Goal: Use online tool/utility: Use online tool/utility

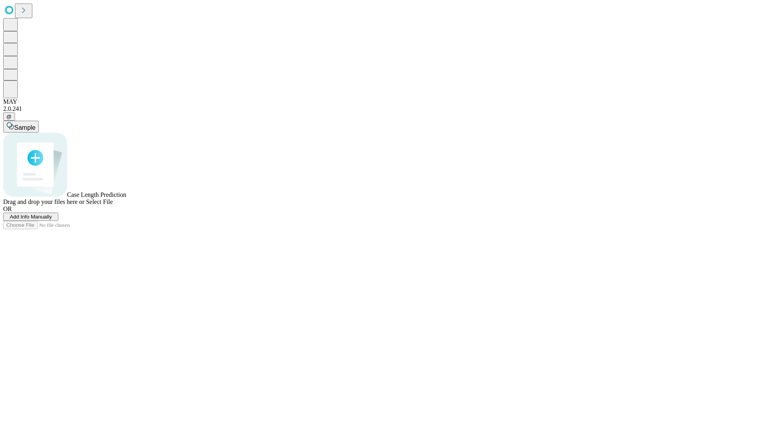
click at [113, 205] on span "Select File" at bounding box center [99, 201] width 27 height 7
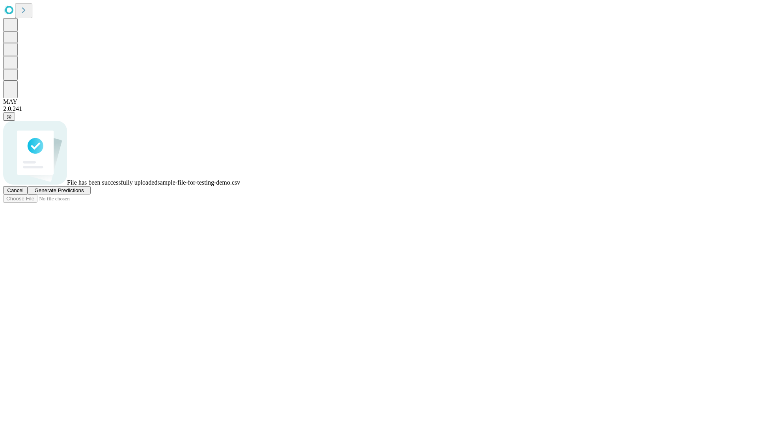
click at [84, 193] on span "Generate Predictions" at bounding box center [58, 190] width 49 height 6
